Goal: Check status: Check status

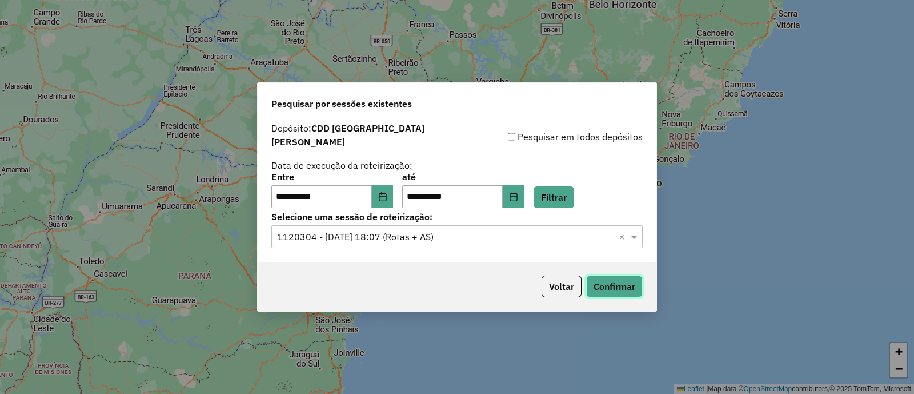
click at [605, 283] on button "Confirmar" at bounding box center [614, 286] width 57 height 22
click at [577, 281] on button "Voltar" at bounding box center [562, 286] width 40 height 22
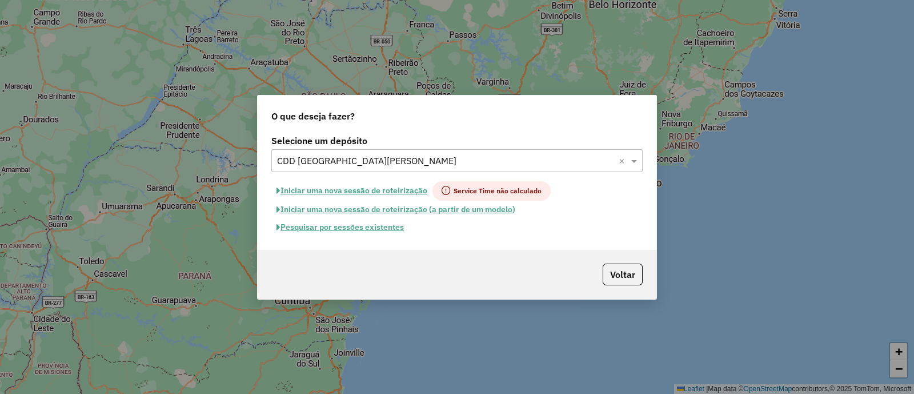
click at [370, 227] on button "Pesquisar por sessões existentes" at bounding box center [340, 227] width 138 height 18
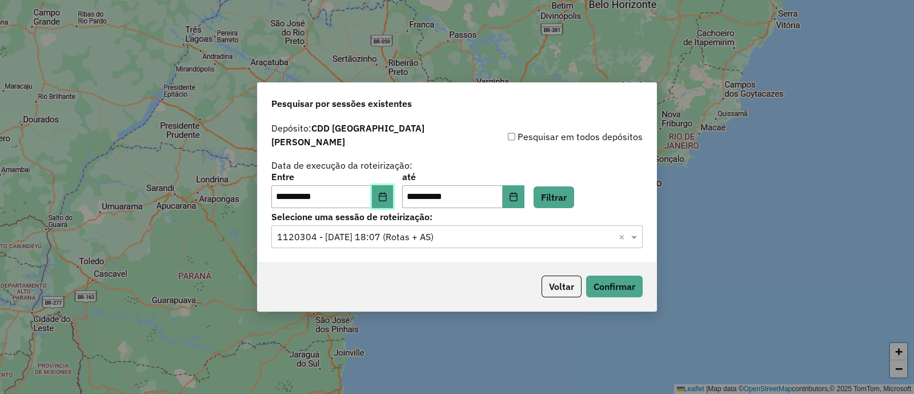
click at [394, 197] on button "Choose Date" at bounding box center [383, 196] width 22 height 23
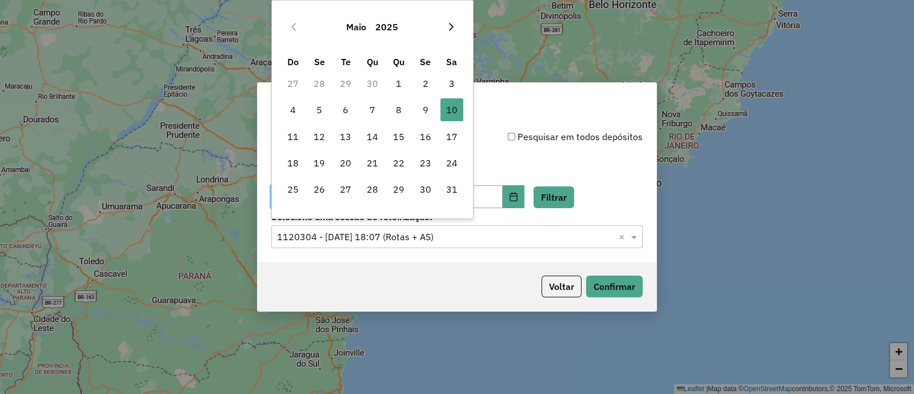
click at [449, 30] on icon "Next Month" at bounding box center [451, 27] width 5 height 8
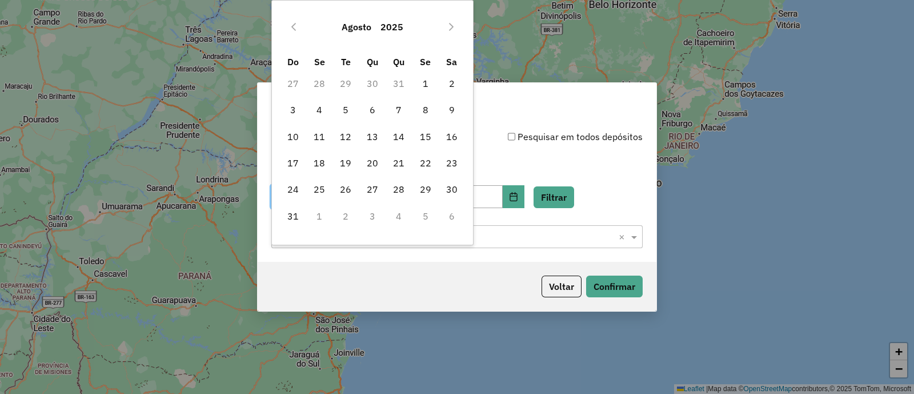
click at [449, 30] on icon "Next Month" at bounding box center [451, 27] width 5 height 8
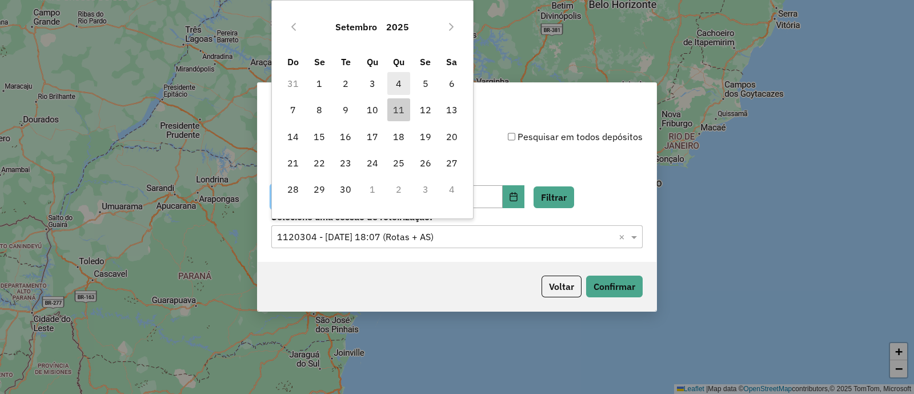
click at [408, 84] on span "4" at bounding box center [399, 83] width 23 height 23
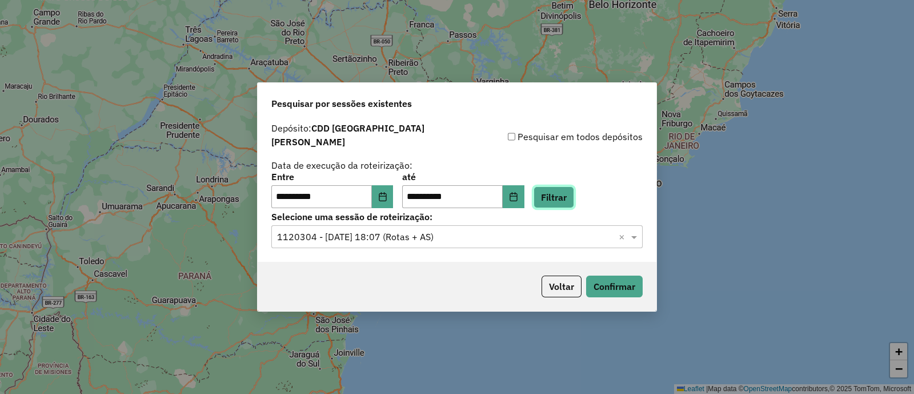
click at [563, 189] on button "Filtrar" at bounding box center [554, 197] width 41 height 22
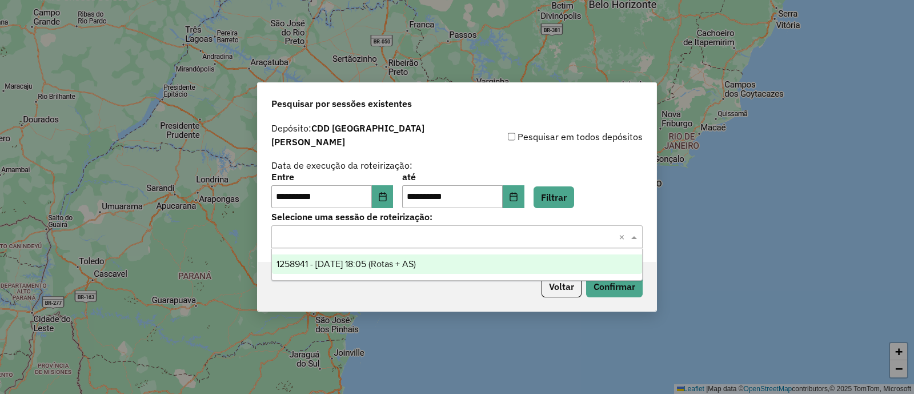
click at [380, 230] on input "text" at bounding box center [445, 237] width 337 height 14
click at [401, 262] on span "1258941 - [DATE] 18:05 (Rotas + AS)" at bounding box center [346, 264] width 139 height 10
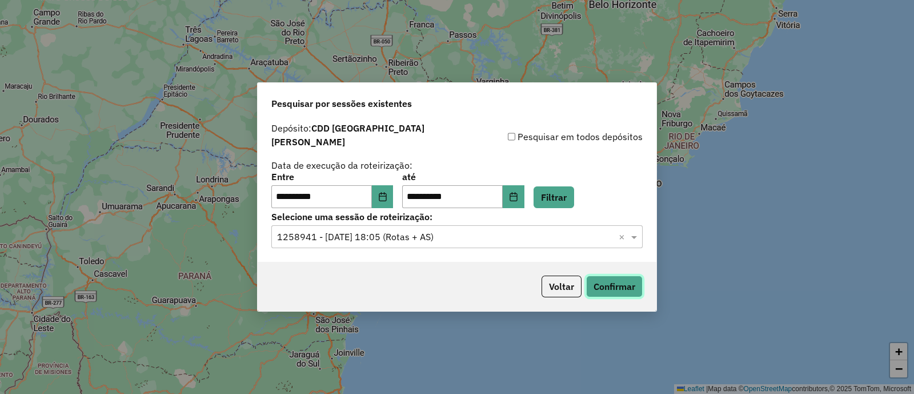
click at [613, 282] on button "Confirmar" at bounding box center [614, 286] width 57 height 22
click at [386, 193] on icon "Choose Date" at bounding box center [382, 196] width 7 height 9
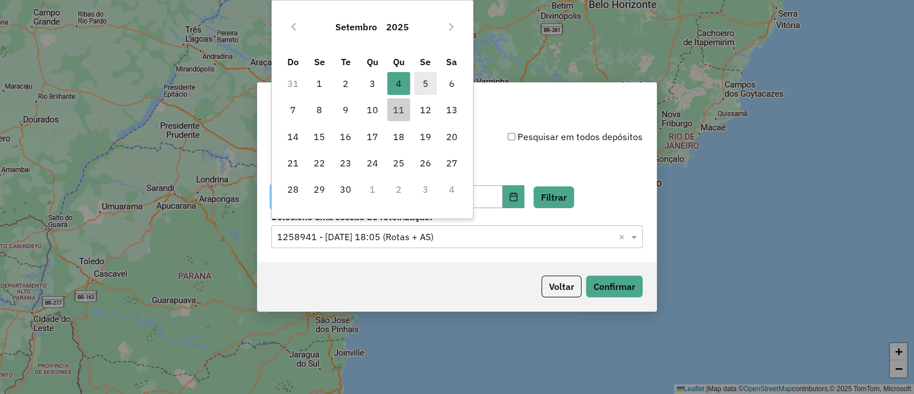
click at [426, 85] on span "5" at bounding box center [425, 83] width 23 height 23
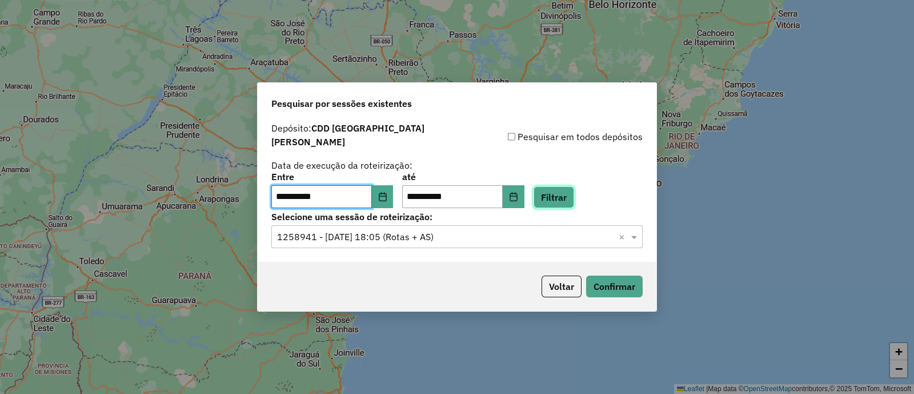
click at [563, 197] on button "Filtrar" at bounding box center [554, 197] width 41 height 22
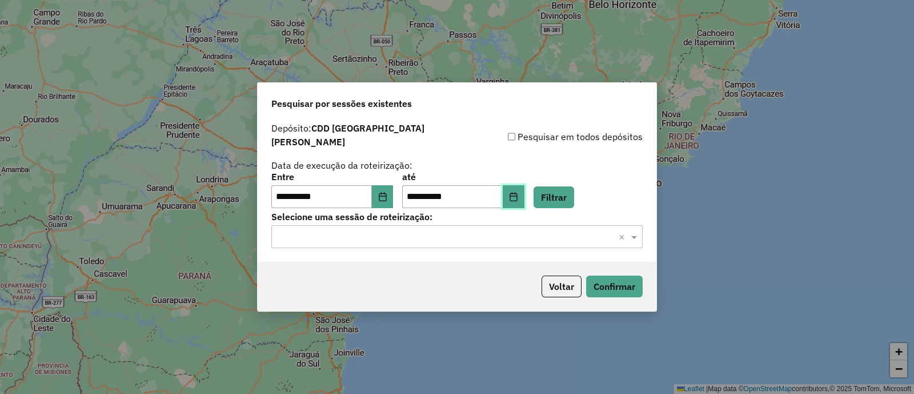
click at [518, 192] on icon "Choose Date" at bounding box center [513, 196] width 9 height 9
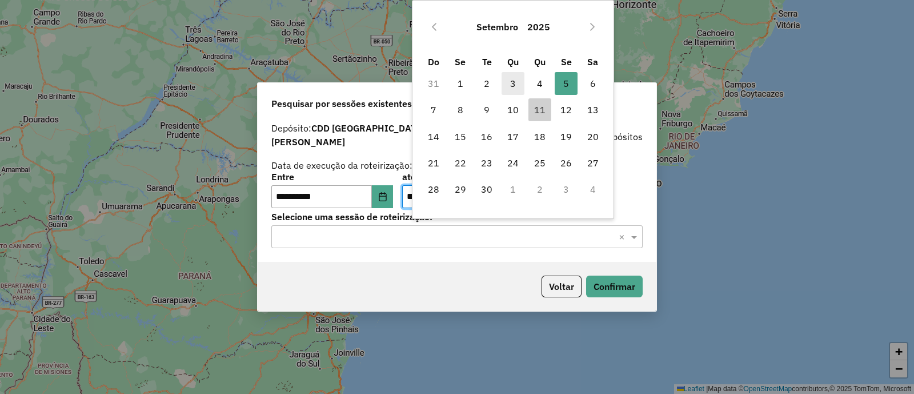
click at [509, 84] on span "3" at bounding box center [513, 83] width 23 height 23
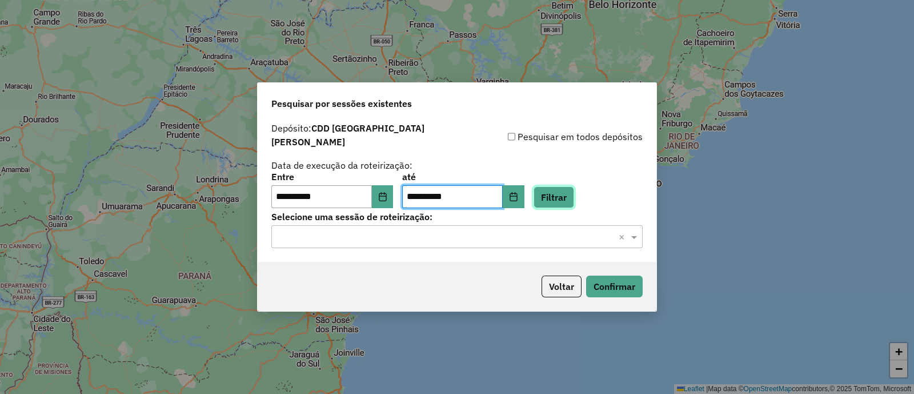
click at [561, 198] on button "Filtrar" at bounding box center [554, 197] width 41 height 22
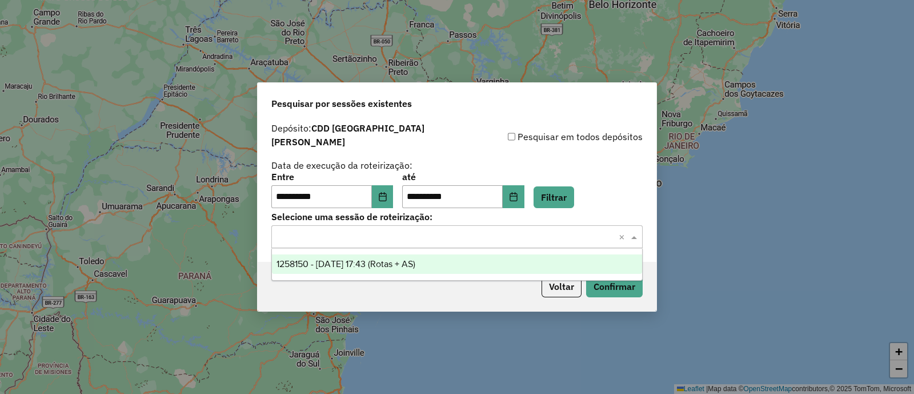
click at [416, 237] on input "text" at bounding box center [445, 237] width 337 height 14
click at [400, 262] on span "1258150 - [DATE] 17:43 (Rotas + AS)" at bounding box center [346, 264] width 139 height 10
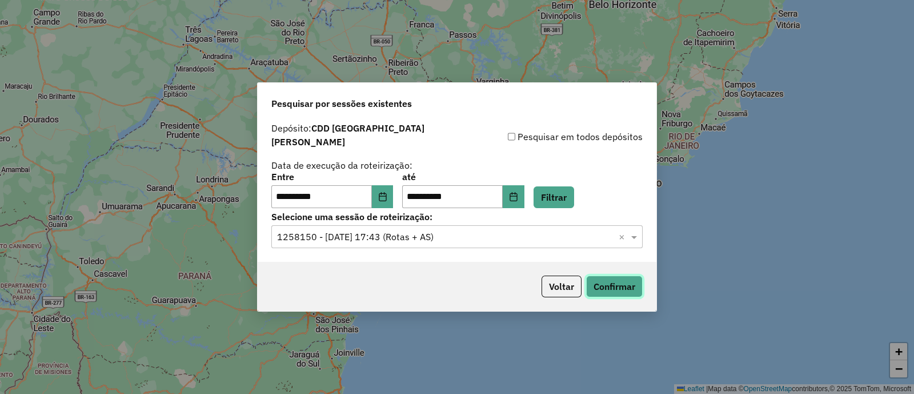
click at [608, 278] on button "Confirmar" at bounding box center [614, 286] width 57 height 22
